Goal: Use online tool/utility: Utilize a website feature to perform a specific function

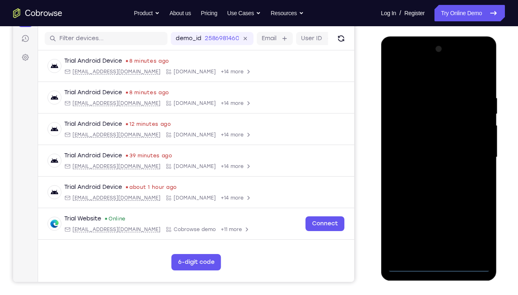
click at [439, 219] on div at bounding box center [438, 157] width 103 height 229
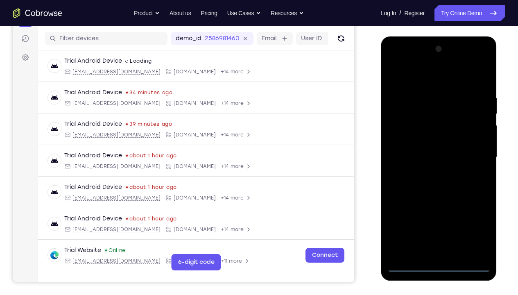
click at [476, 219] on div at bounding box center [438, 157] width 103 height 229
click at [402, 78] on div at bounding box center [438, 157] width 103 height 229
click at [473, 153] on div at bounding box center [438, 157] width 103 height 229
click at [451, 219] on div at bounding box center [438, 157] width 103 height 229
click at [418, 151] on div at bounding box center [438, 157] width 103 height 229
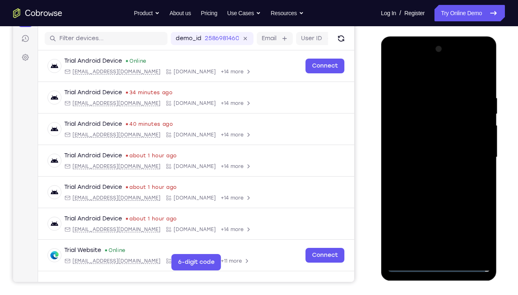
click at [418, 151] on div at bounding box center [438, 157] width 103 height 229
click at [418, 140] on div at bounding box center [438, 157] width 103 height 229
click at [432, 158] on div at bounding box center [438, 157] width 103 height 229
drag, startPoint x: 395, startPoint y: 79, endPoint x: 470, endPoint y: 93, distance: 76.3
click at [470, 93] on div at bounding box center [438, 157] width 103 height 229
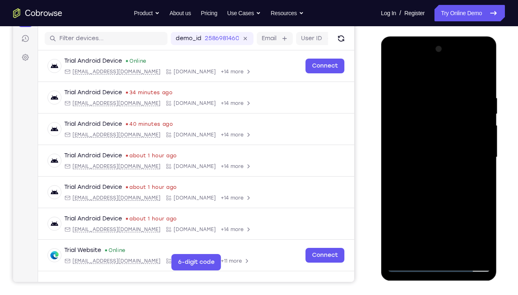
click at [442, 184] on div at bounding box center [438, 157] width 103 height 229
click at [481, 87] on div at bounding box center [438, 157] width 103 height 229
click at [485, 219] on div at bounding box center [438, 157] width 103 height 229
click at [425, 93] on div at bounding box center [438, 157] width 103 height 229
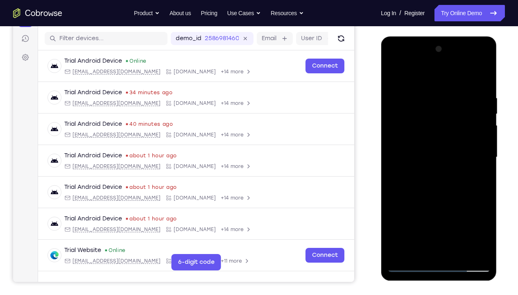
click at [472, 219] on div at bounding box center [438, 157] width 103 height 229
click at [484, 174] on div at bounding box center [438, 157] width 103 height 229
click at [457, 219] on div at bounding box center [438, 157] width 103 height 229
click at [440, 199] on div at bounding box center [438, 157] width 103 height 229
click at [413, 142] on div at bounding box center [438, 157] width 103 height 229
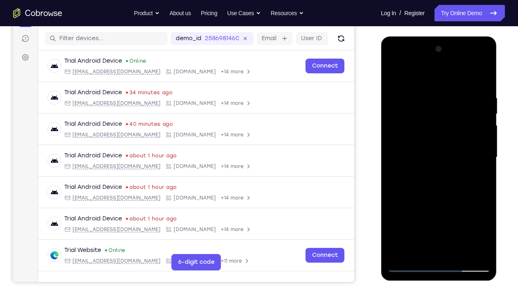
click at [420, 77] on div at bounding box center [438, 157] width 103 height 229
drag, startPoint x: 480, startPoint y: 149, endPoint x: 411, endPoint y: 144, distance: 69.8
click at [411, 144] on div at bounding box center [438, 157] width 103 height 229
drag, startPoint x: 484, startPoint y: 150, endPoint x: 406, endPoint y: 151, distance: 78.3
click at [406, 151] on div at bounding box center [438, 157] width 103 height 229
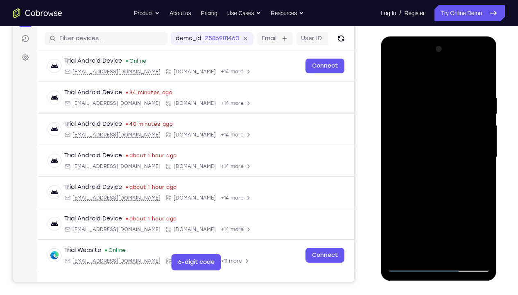
drag, startPoint x: 484, startPoint y: 149, endPoint x: 393, endPoint y: 151, distance: 91.4
click at [393, 151] on div at bounding box center [438, 157] width 103 height 229
drag, startPoint x: 483, startPoint y: 147, endPoint x: 420, endPoint y: 146, distance: 62.7
click at [420, 146] on div at bounding box center [438, 157] width 103 height 229
drag, startPoint x: 484, startPoint y: 146, endPoint x: 419, endPoint y: 150, distance: 65.7
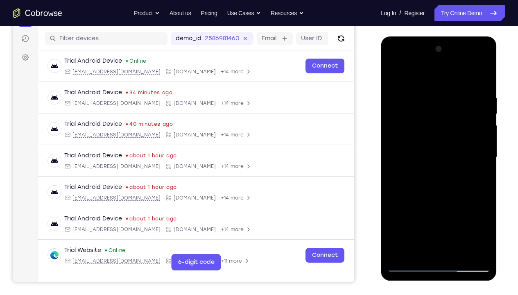
click at [419, 150] on div at bounding box center [438, 157] width 103 height 229
drag, startPoint x: 486, startPoint y: 147, endPoint x: 420, endPoint y: 149, distance: 66.4
click at [420, 149] on div at bounding box center [438, 157] width 103 height 229
drag, startPoint x: 483, startPoint y: 151, endPoint x: 456, endPoint y: 150, distance: 27.1
click at [456, 150] on div at bounding box center [438, 157] width 103 height 229
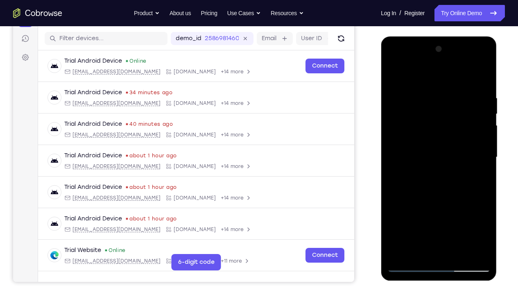
click at [431, 149] on div at bounding box center [438, 157] width 103 height 229
click at [483, 150] on div at bounding box center [438, 157] width 103 height 229
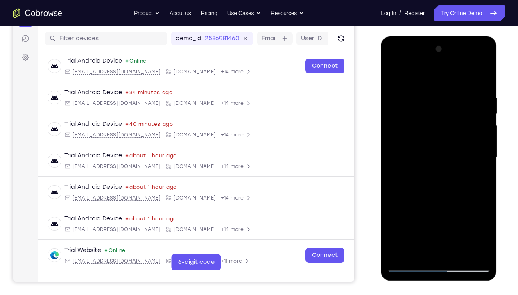
click at [483, 150] on div at bounding box center [438, 157] width 103 height 229
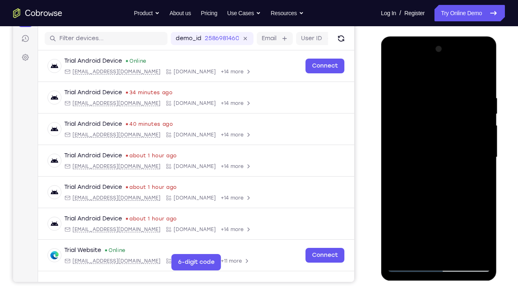
click at [483, 150] on div at bounding box center [438, 157] width 103 height 229
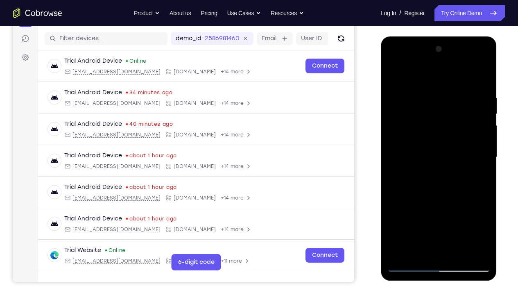
click at [483, 150] on div at bounding box center [438, 157] width 103 height 229
click at [483, 102] on div at bounding box center [438, 157] width 103 height 229
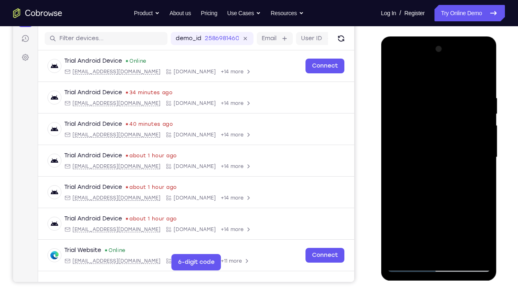
click at [485, 50] on div at bounding box center [438, 157] width 103 height 229
drag, startPoint x: 482, startPoint y: 147, endPoint x: 408, endPoint y: 150, distance: 74.2
click at [408, 150] on div at bounding box center [438, 157] width 103 height 229
drag, startPoint x: 481, startPoint y: 151, endPoint x: 405, endPoint y: 151, distance: 76.6
click at [405, 151] on div at bounding box center [438, 157] width 103 height 229
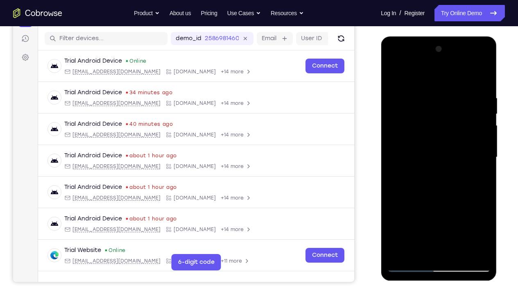
drag, startPoint x: 484, startPoint y: 150, endPoint x: 398, endPoint y: 151, distance: 86.0
click at [398, 151] on div at bounding box center [438, 157] width 103 height 229
drag, startPoint x: 480, startPoint y: 147, endPoint x: 405, endPoint y: 152, distance: 74.8
click at [405, 152] on div at bounding box center [438, 157] width 103 height 229
drag, startPoint x: 484, startPoint y: 152, endPoint x: 407, endPoint y: 158, distance: 77.3
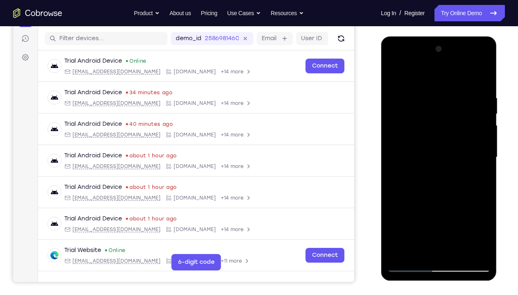
click at [407, 158] on div at bounding box center [438, 157] width 103 height 229
drag, startPoint x: 481, startPoint y: 148, endPoint x: 420, endPoint y: 147, distance: 60.2
click at [420, 147] on div at bounding box center [438, 157] width 103 height 229
click at [412, 147] on div at bounding box center [438, 157] width 103 height 229
click at [485, 148] on div at bounding box center [438, 157] width 103 height 229
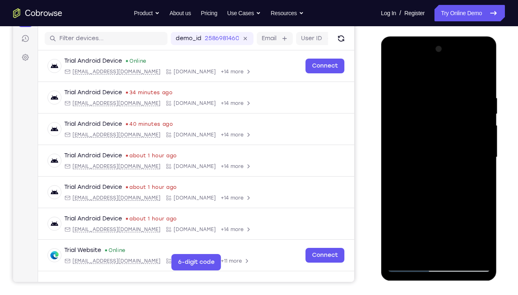
click at [485, 51] on div at bounding box center [438, 157] width 103 height 229
click at [451, 149] on div at bounding box center [438, 157] width 103 height 229
click at [469, 143] on div at bounding box center [438, 157] width 103 height 229
click at [483, 141] on div at bounding box center [438, 157] width 103 height 229
click at [485, 55] on div at bounding box center [438, 157] width 103 height 229
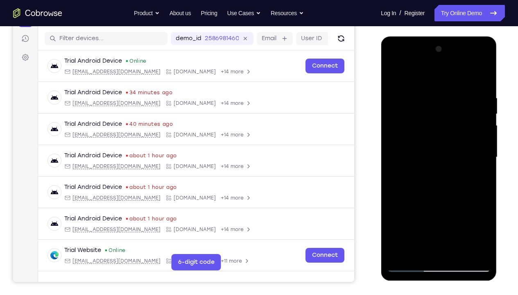
drag, startPoint x: 482, startPoint y: 150, endPoint x: 418, endPoint y: 146, distance: 64.4
click at [418, 146] on div at bounding box center [438, 157] width 103 height 229
drag, startPoint x: 478, startPoint y: 145, endPoint x: 420, endPoint y: 151, distance: 58.9
click at [420, 151] on div at bounding box center [438, 157] width 103 height 229
drag, startPoint x: 489, startPoint y: 150, endPoint x: 425, endPoint y: 153, distance: 64.0
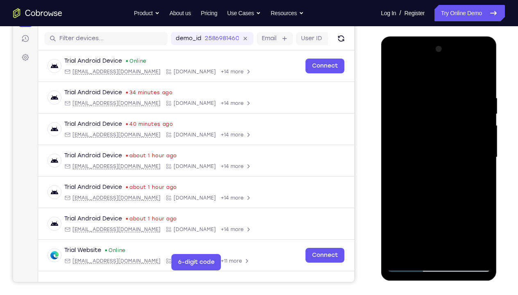
click at [425, 153] on div at bounding box center [438, 157] width 103 height 229
drag, startPoint x: 481, startPoint y: 148, endPoint x: 412, endPoint y: 149, distance: 69.2
click at [412, 149] on div at bounding box center [438, 157] width 103 height 229
drag, startPoint x: 479, startPoint y: 150, endPoint x: 433, endPoint y: 151, distance: 45.5
click at [433, 151] on div at bounding box center [438, 157] width 103 height 229
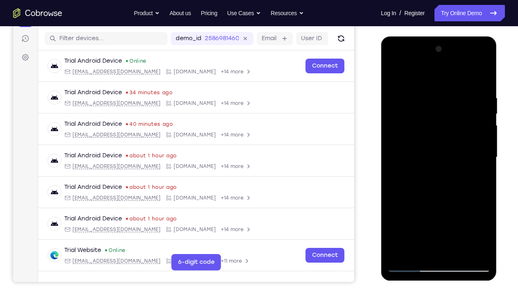
click at [431, 148] on div at bounding box center [438, 157] width 103 height 229
click at [483, 138] on div at bounding box center [438, 157] width 103 height 229
click at [483, 54] on div at bounding box center [438, 157] width 103 height 229
drag, startPoint x: 483, startPoint y: 144, endPoint x: 412, endPoint y: 150, distance: 71.5
click at [412, 150] on div at bounding box center [438, 157] width 103 height 229
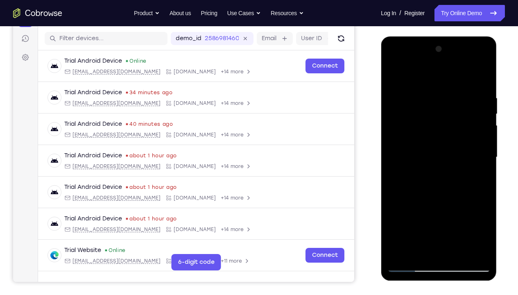
drag, startPoint x: 481, startPoint y: 146, endPoint x: 415, endPoint y: 147, distance: 65.1
click at [415, 147] on div at bounding box center [438, 157] width 103 height 229
drag, startPoint x: 483, startPoint y: 147, endPoint x: 408, endPoint y: 148, distance: 75.4
click at [408, 148] on div at bounding box center [438, 157] width 103 height 229
drag, startPoint x: 481, startPoint y: 149, endPoint x: 414, endPoint y: 152, distance: 66.5
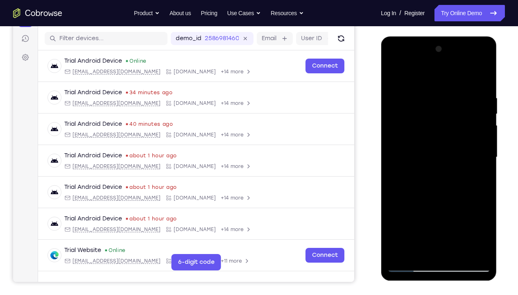
click at [414, 152] on div at bounding box center [438, 157] width 103 height 229
drag, startPoint x: 481, startPoint y: 150, endPoint x: 473, endPoint y: 150, distance: 8.2
click at [473, 150] on div at bounding box center [438, 157] width 103 height 229
click at [450, 148] on div at bounding box center [438, 157] width 103 height 229
click at [480, 151] on div at bounding box center [438, 157] width 103 height 229
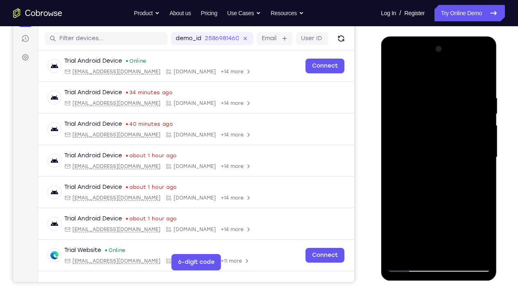
click at [478, 136] on div at bounding box center [438, 157] width 103 height 229
click at [484, 54] on div at bounding box center [438, 157] width 103 height 229
drag, startPoint x: 483, startPoint y: 146, endPoint x: 393, endPoint y: 140, distance: 89.9
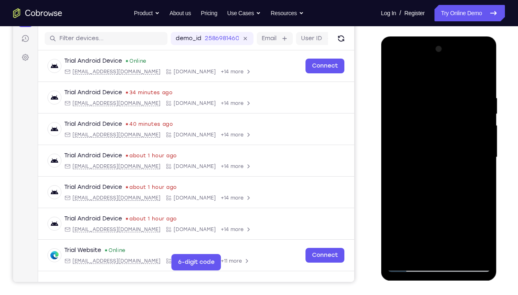
click at [393, 140] on div at bounding box center [438, 157] width 103 height 229
click at [454, 147] on div at bounding box center [438, 157] width 103 height 229
click at [481, 138] on div at bounding box center [438, 157] width 103 height 229
click at [483, 52] on div at bounding box center [438, 157] width 103 height 229
click at [395, 148] on div at bounding box center [438, 157] width 103 height 229
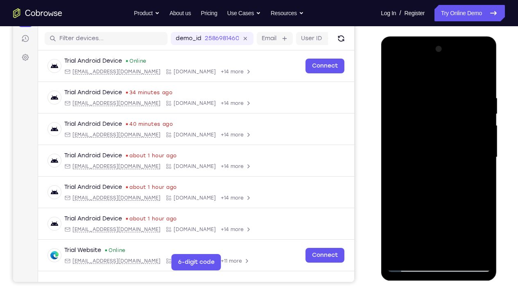
click at [469, 160] on div at bounding box center [438, 157] width 103 height 229
click at [478, 128] on div at bounding box center [438, 157] width 103 height 229
click at [482, 113] on div at bounding box center [438, 157] width 103 height 229
